Goal: Complete application form: Complete application form

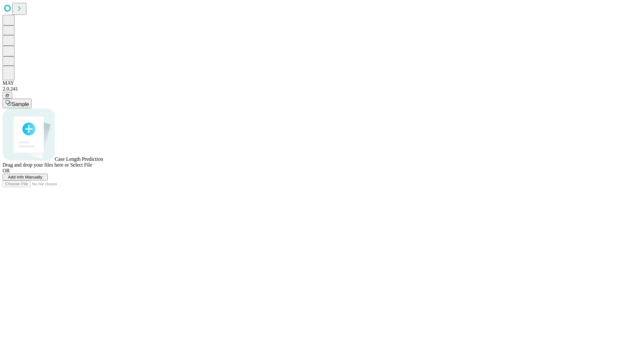
click at [42, 179] on span "Add Info Manually" at bounding box center [25, 176] width 34 height 5
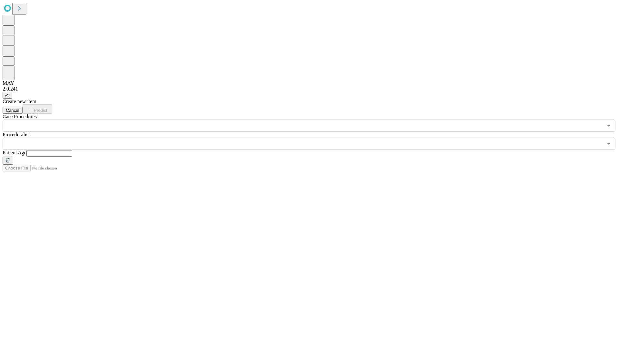
click at [72, 150] on input "text" at bounding box center [49, 153] width 46 height 6
type input "**"
